Goal: Register for event/course

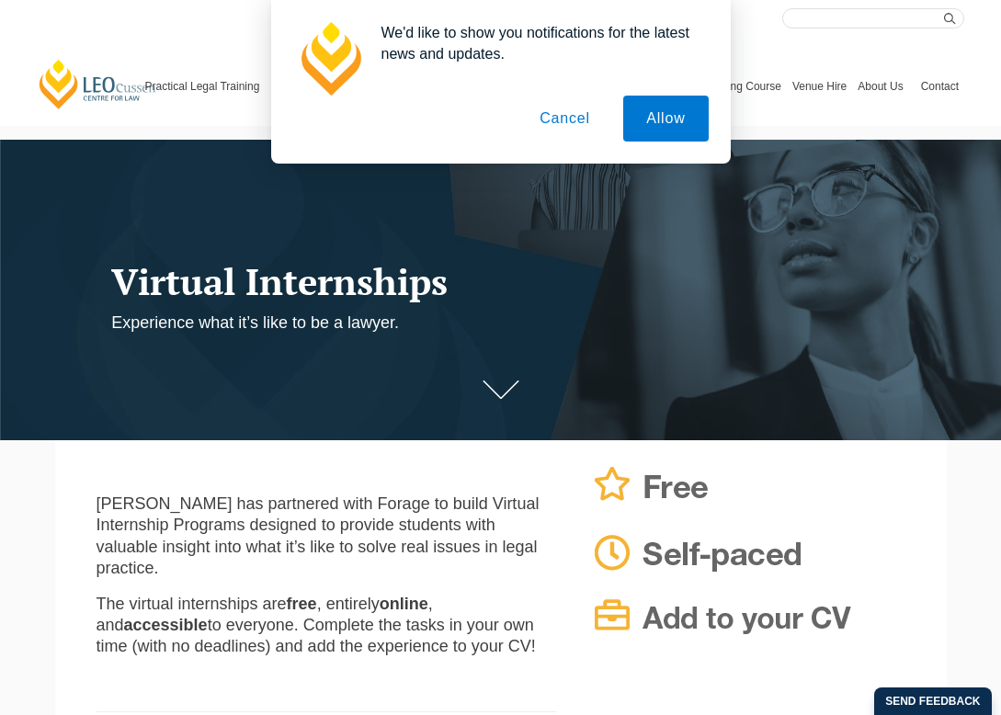
click at [551, 128] on button "Cancel" at bounding box center [565, 119] width 97 height 46
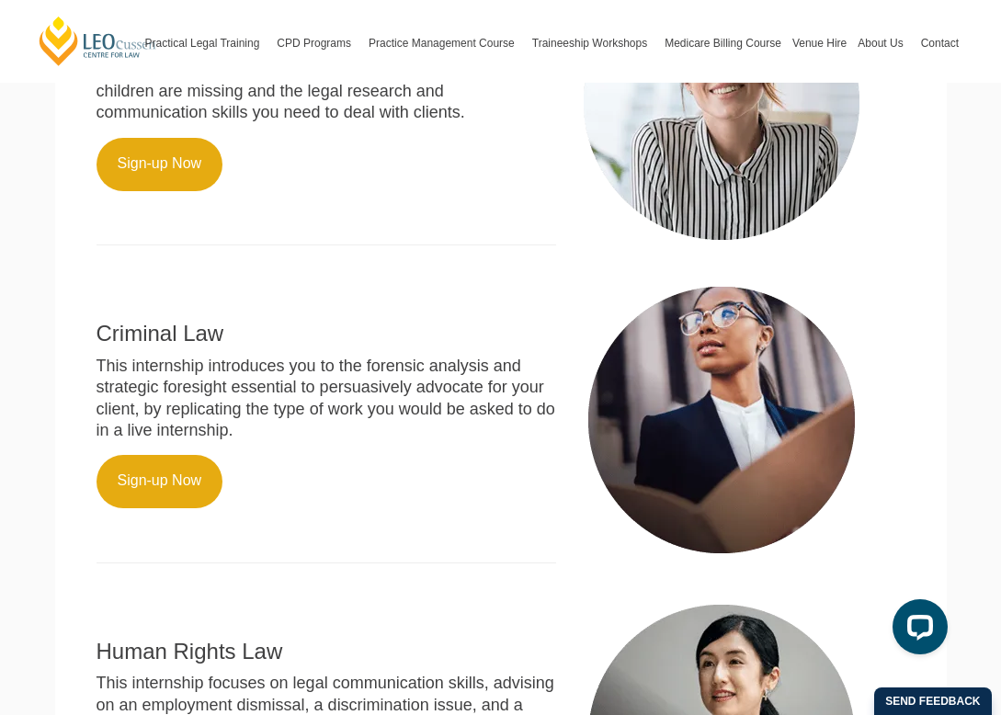
scroll to position [312, 0]
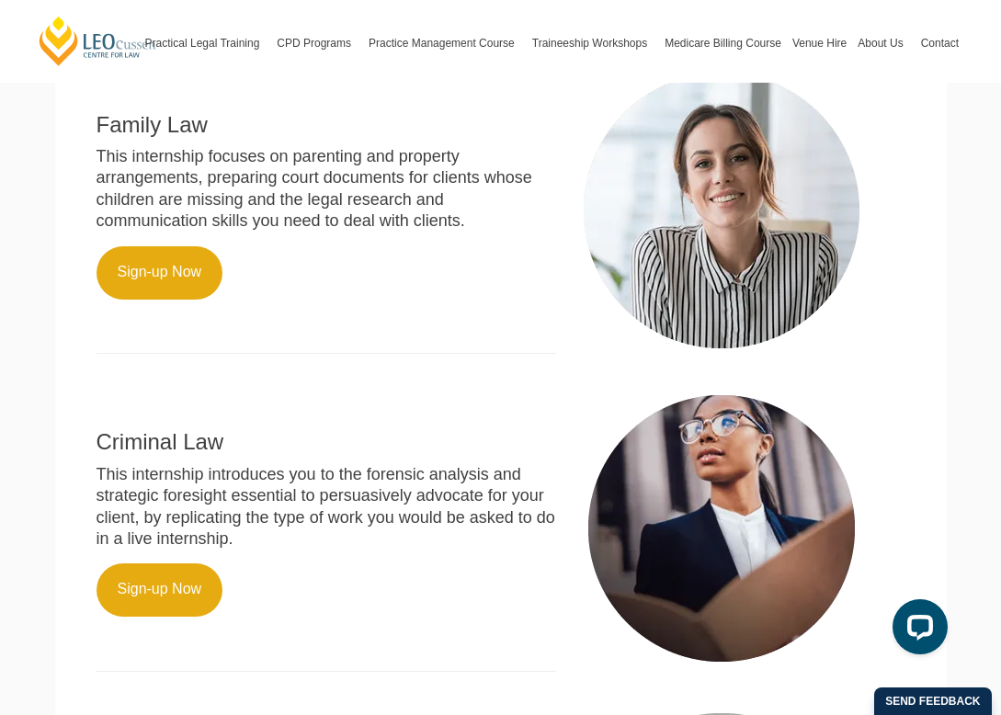
scroll to position [632, 0]
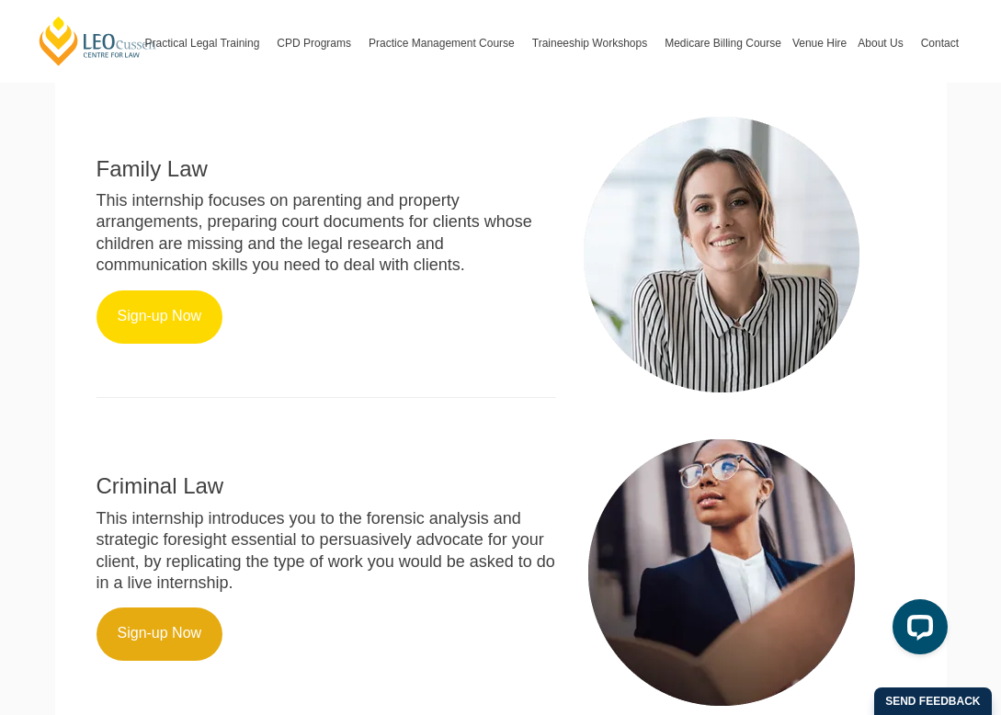
click at [136, 301] on link "Sign-up Now" at bounding box center [160, 316] width 127 height 53
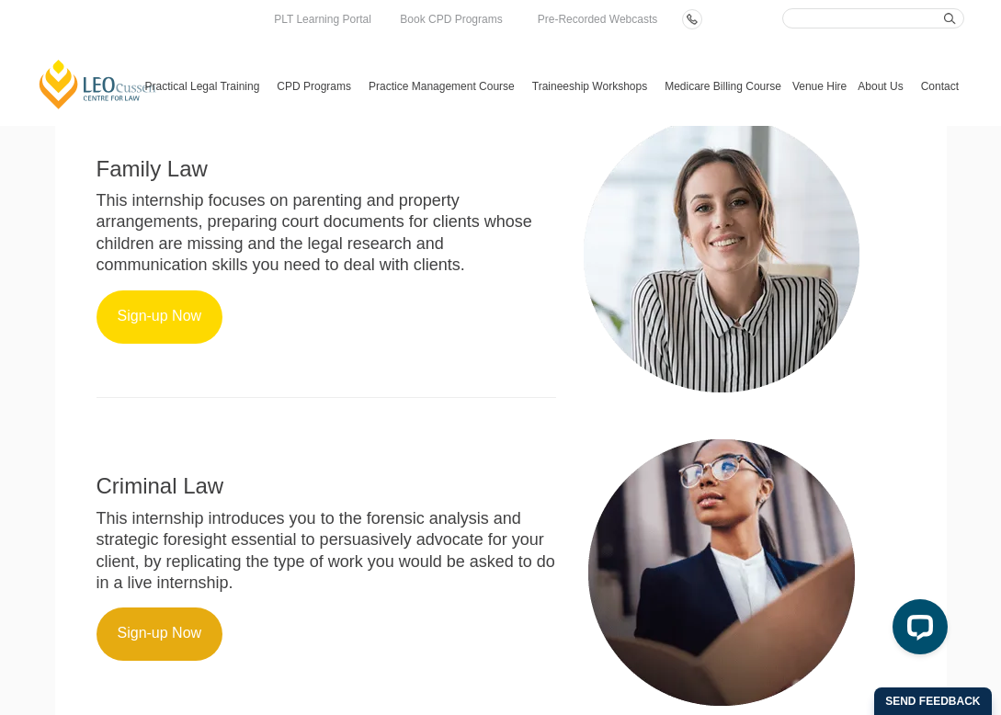
click at [172, 293] on link "Sign-up Now" at bounding box center [160, 316] width 127 height 53
